Goal: Transaction & Acquisition: Purchase product/service

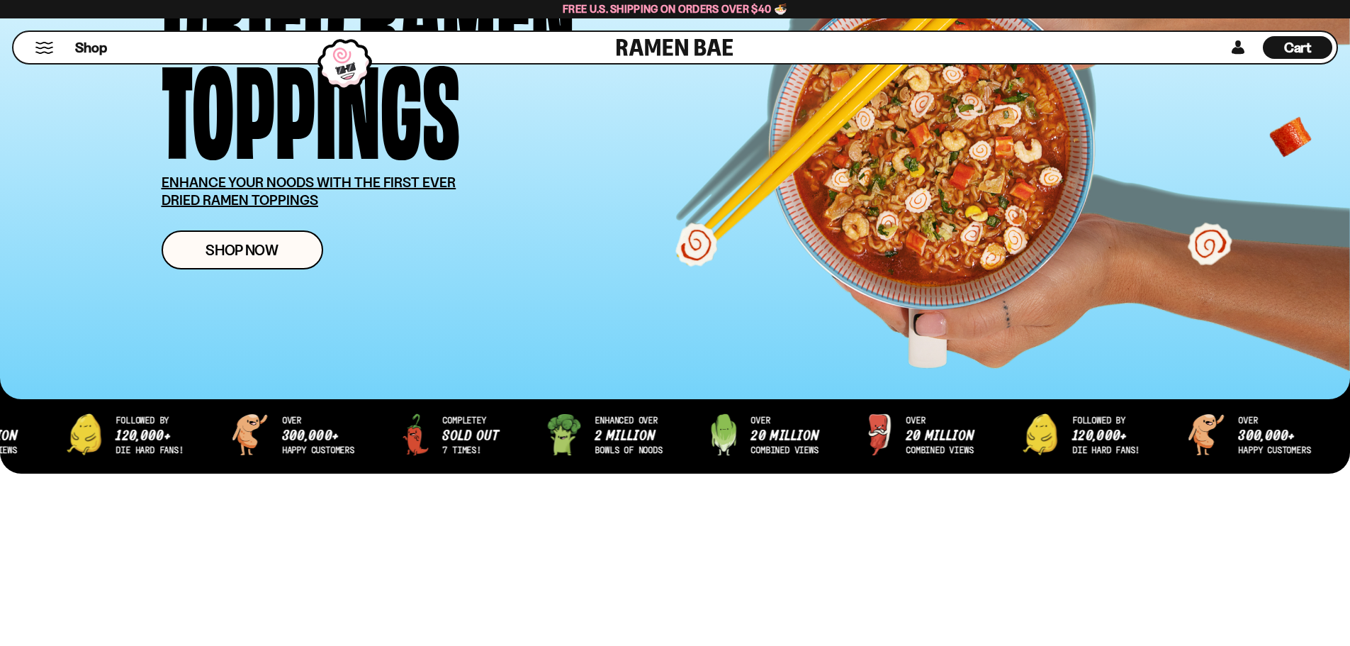
scroll to position [213, 0]
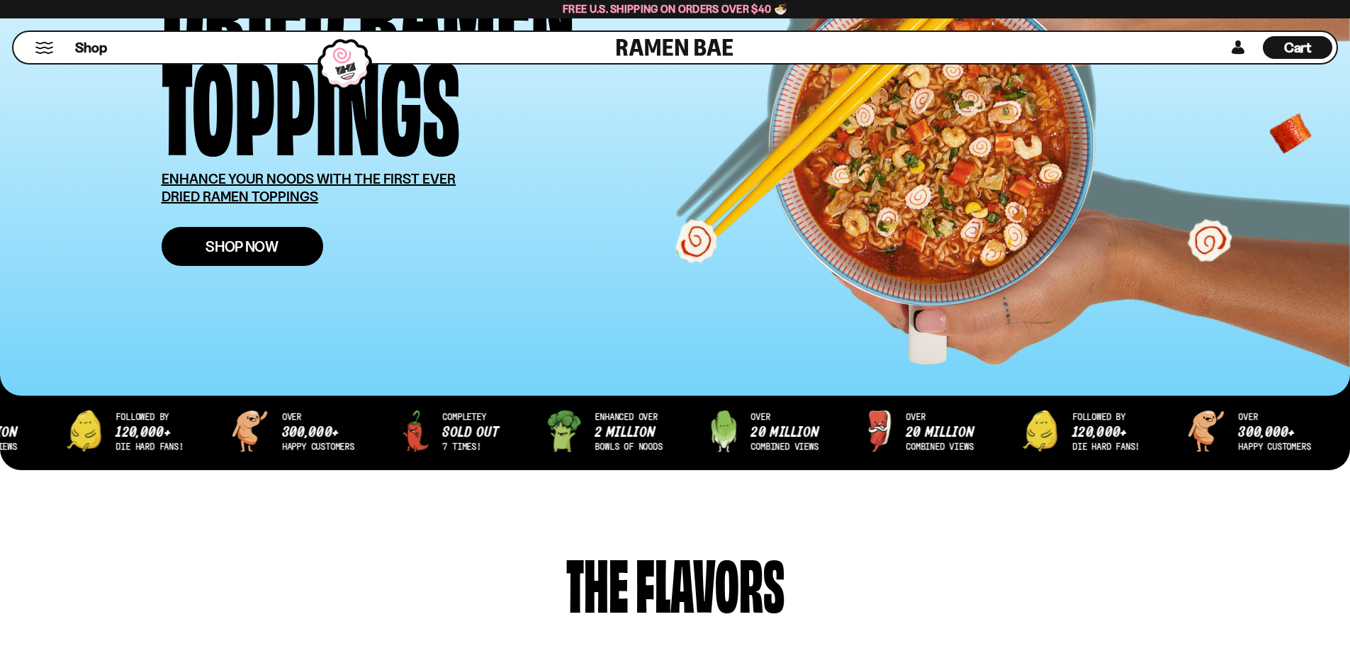
click at [258, 245] on span "Shop Now" at bounding box center [242, 246] width 73 height 15
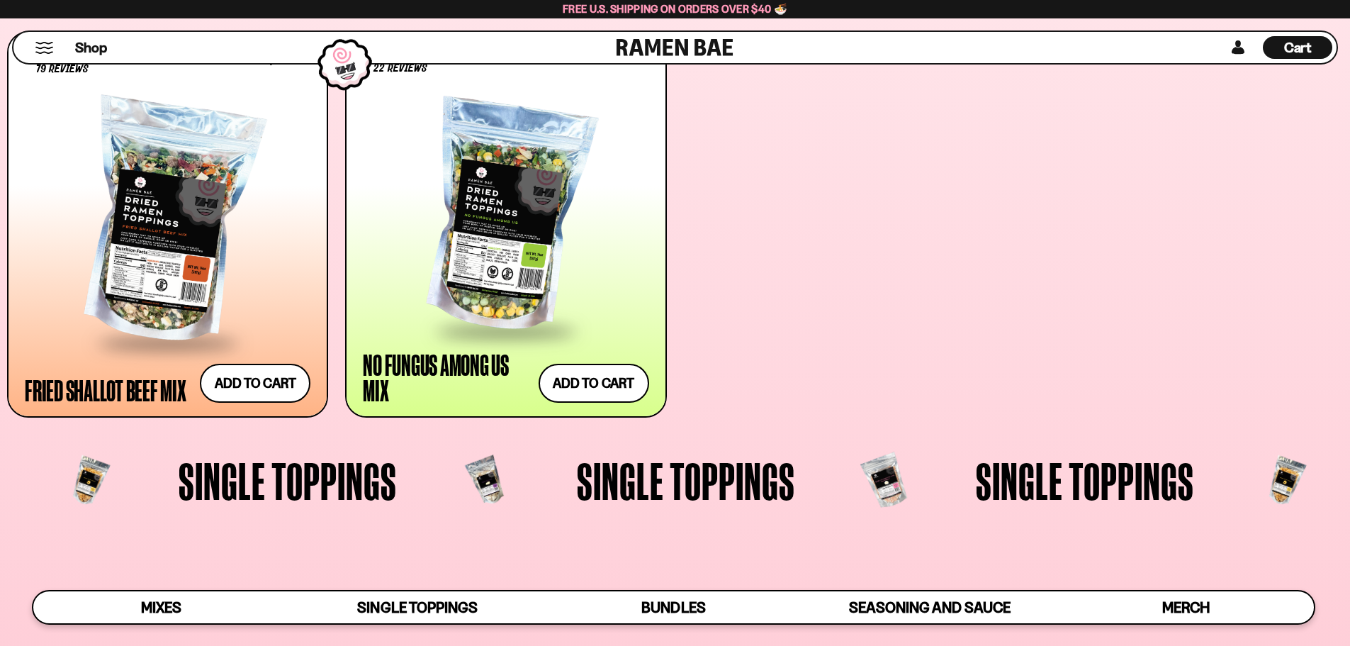
scroll to position [1063, 0]
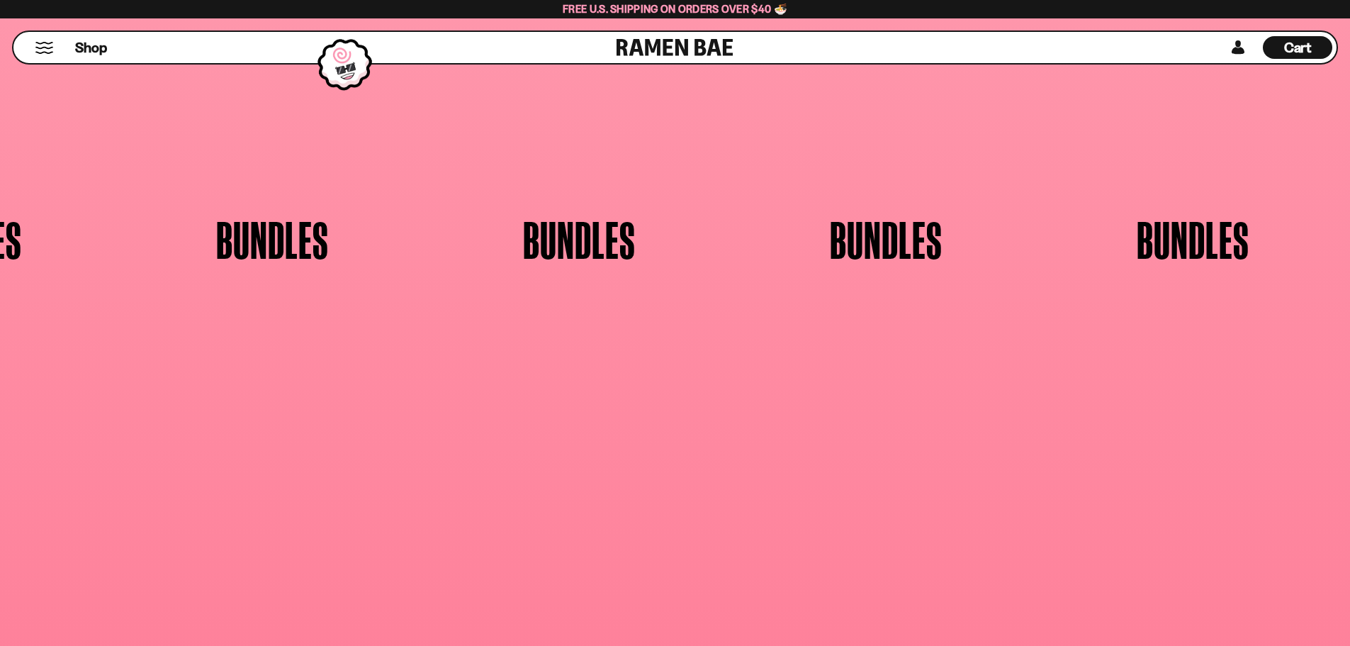
scroll to position [255, 0]
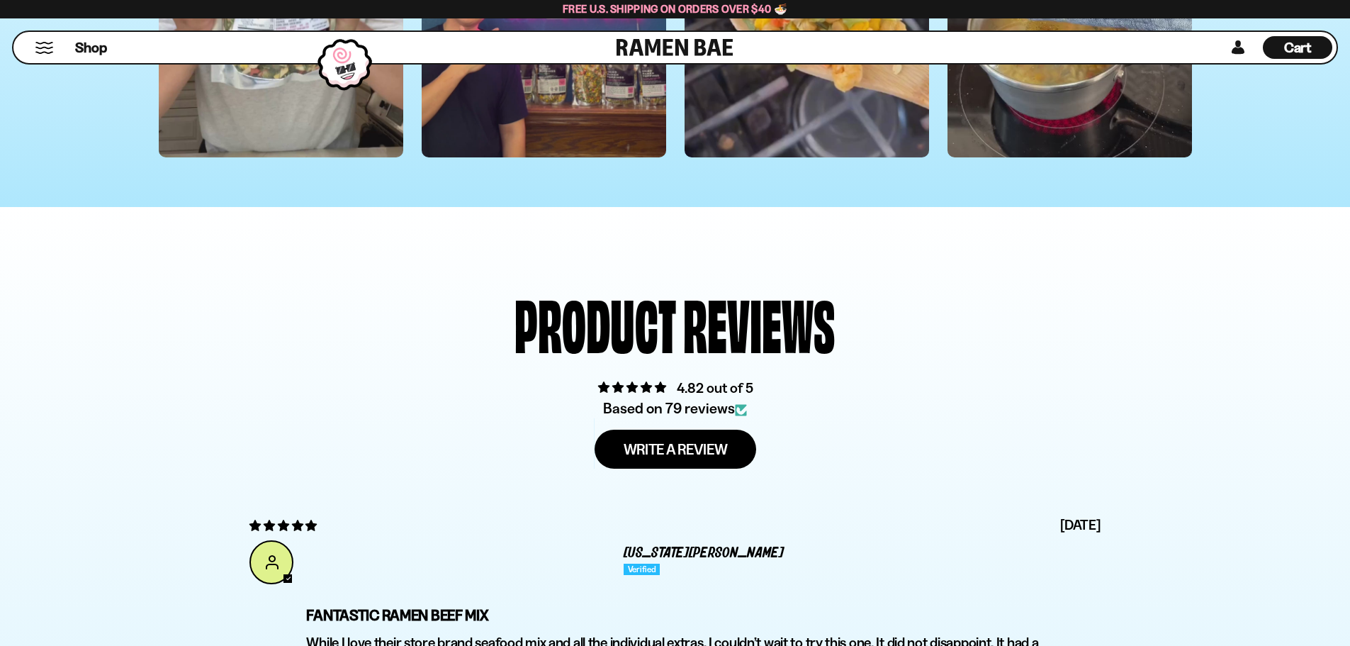
scroll to position [4890, 0]
